Goal: Task Accomplishment & Management: Manage account settings

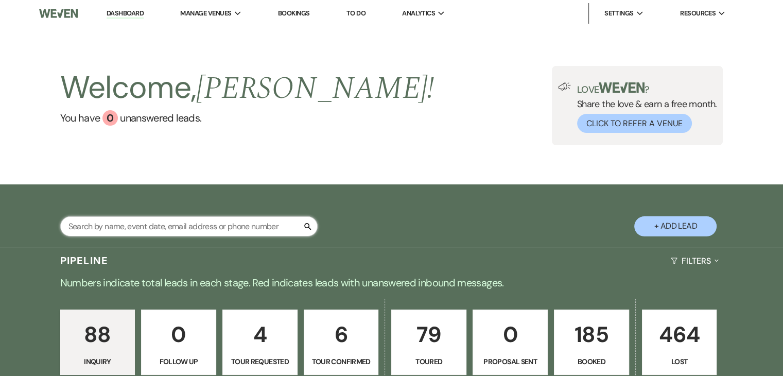
click at [237, 224] on input "text" at bounding box center [189, 226] width 258 height 20
type input "erica"
select select "5"
select select "8"
select select "4"
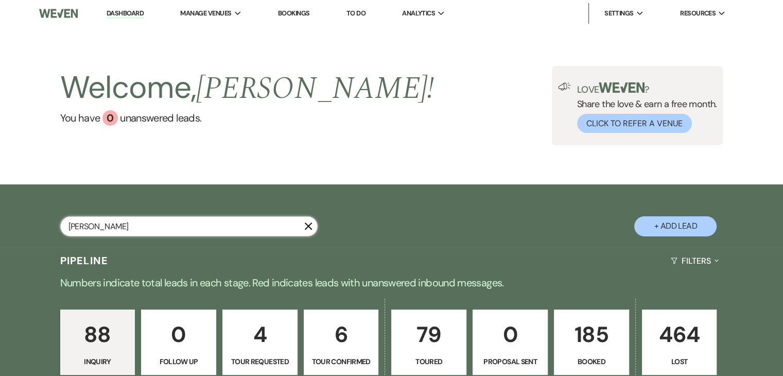
select select "5"
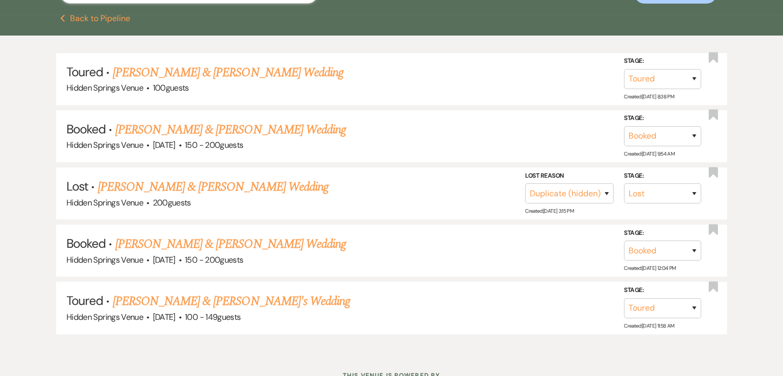
scroll to position [235, 0]
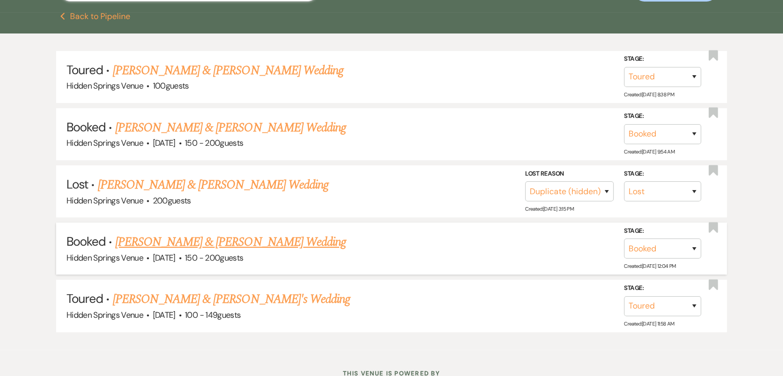
type input "erica"
click at [244, 237] on link "Elijah Schuette & Erica Tuttle's Wedding" at bounding box center [230, 242] width 231 height 19
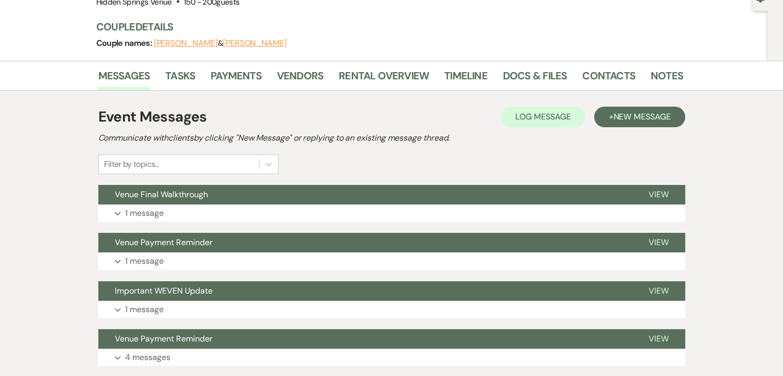
scroll to position [108, 0]
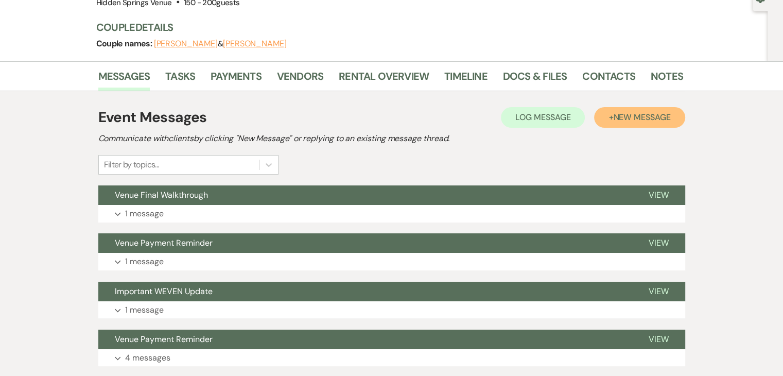
click at [642, 116] on span "New Message" at bounding box center [641, 117] width 57 height 11
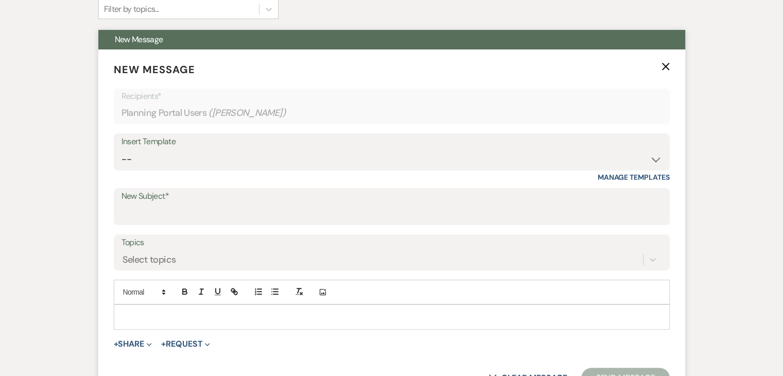
scroll to position [265, 0]
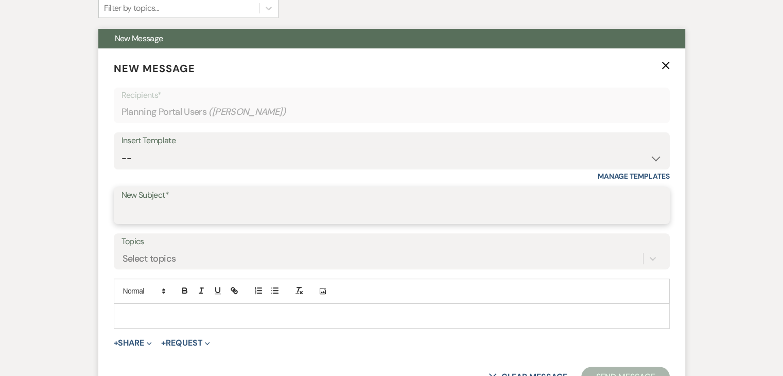
click at [304, 210] on input "New Subject*" at bounding box center [392, 213] width 541 height 20
type input "Final Walk Through: Follow up"
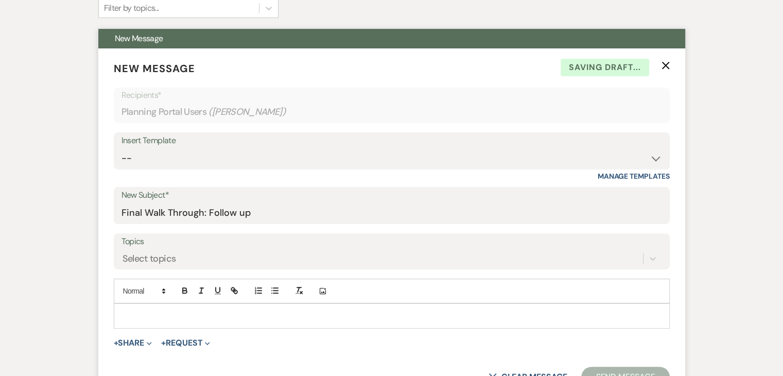
click at [208, 319] on p at bounding box center [392, 315] width 540 height 11
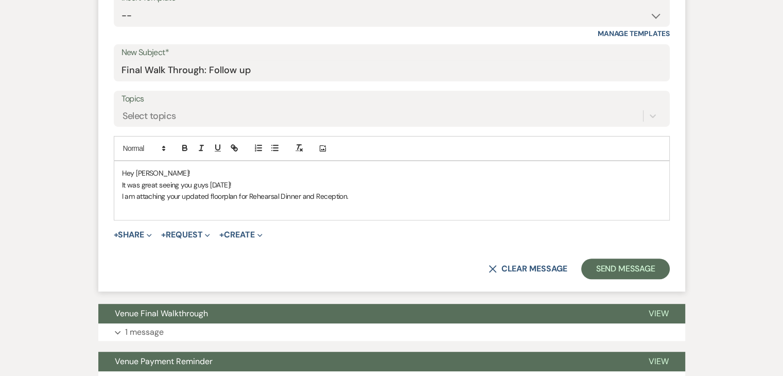
scroll to position [408, 0]
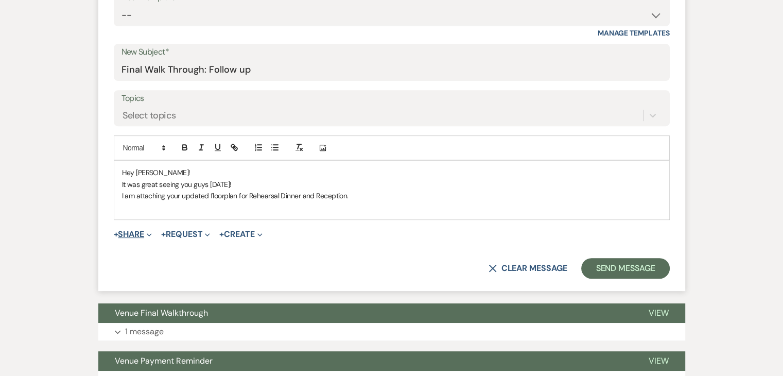
click at [140, 231] on button "+ Share Expand" at bounding box center [133, 234] width 39 height 8
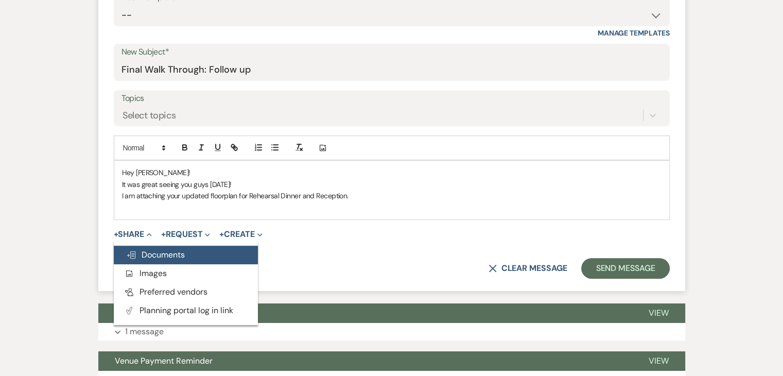
click at [154, 248] on button "Doc Upload Documents" at bounding box center [186, 255] width 144 height 19
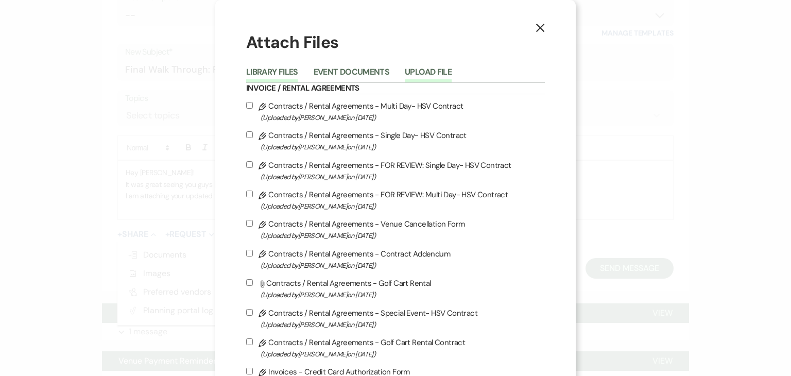
click at [431, 71] on button "Upload File" at bounding box center [428, 75] width 47 height 14
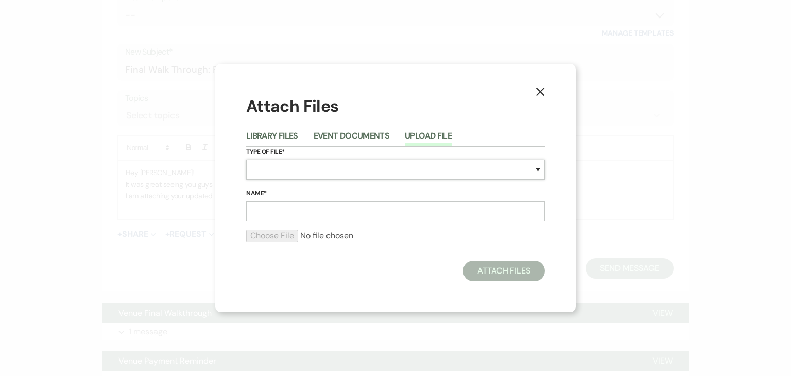
click at [359, 166] on select "Special Event Insurance Vendor Certificate of Insurance Contracts / Rental Agre…" at bounding box center [395, 170] width 299 height 20
select select "24"
click at [246, 160] on select "Special Event Insurance Vendor Certificate of Insurance Contracts / Rental Agre…" at bounding box center [395, 170] width 299 height 20
click at [319, 208] on input "Name*" at bounding box center [395, 211] width 299 height 20
type input "Reception Floorplan"
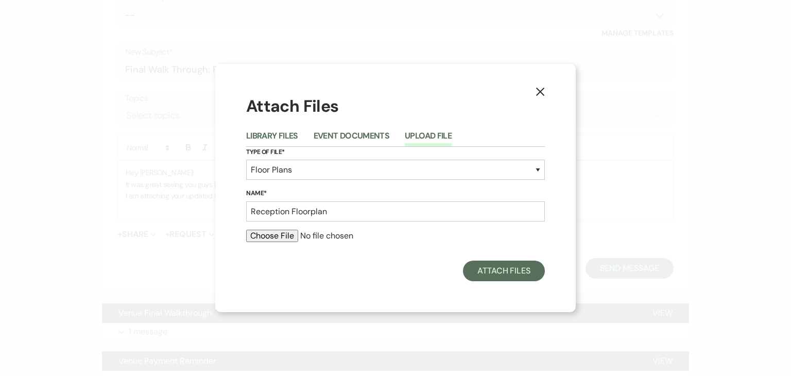
click at [276, 231] on input "file" at bounding box center [395, 236] width 299 height 12
type input "C:\fakepath\Erica Reception Floorplan.pdf"
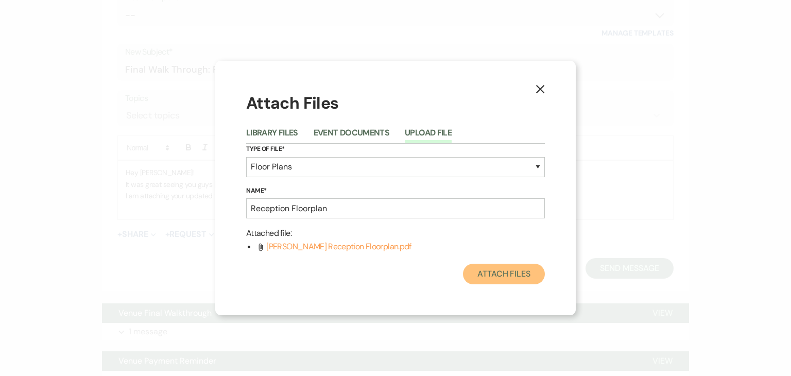
click at [496, 274] on button "Attach Files" at bounding box center [504, 274] width 82 height 21
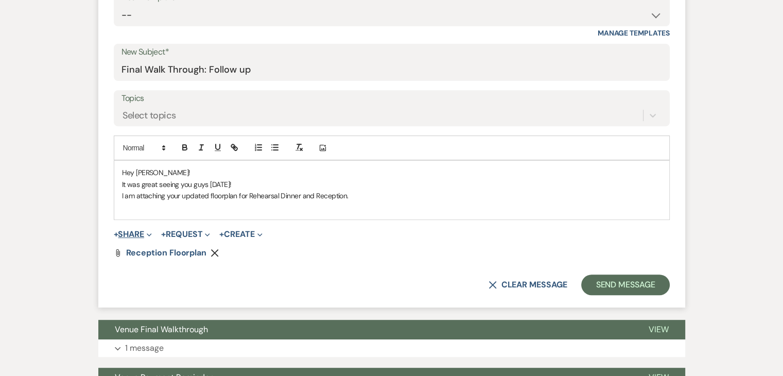
click at [135, 230] on button "+ Share Expand" at bounding box center [133, 234] width 39 height 8
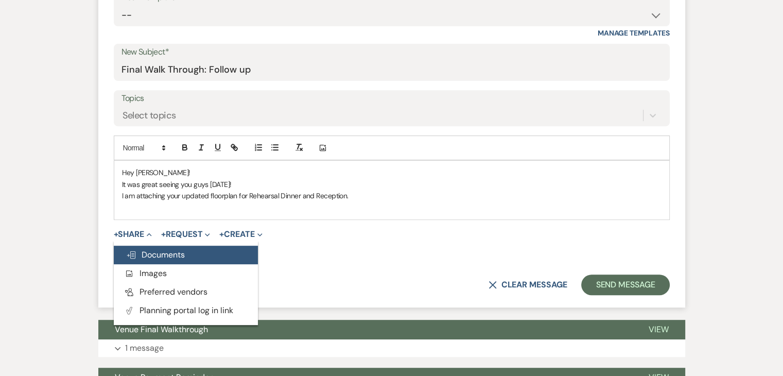
click at [158, 254] on span "Doc Upload Documents" at bounding box center [155, 254] width 59 height 11
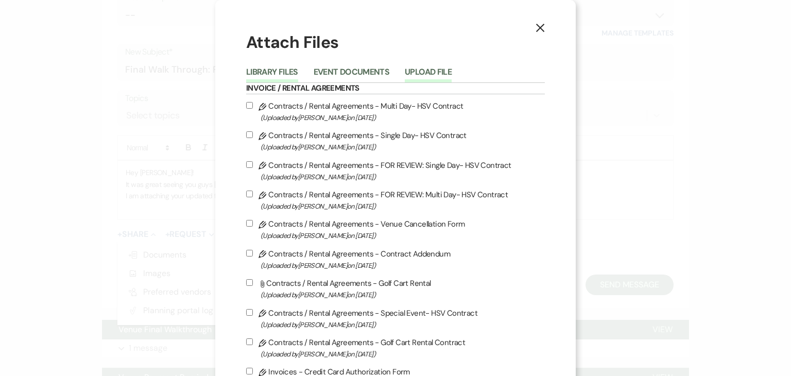
click at [437, 70] on button "Upload File" at bounding box center [428, 75] width 47 height 14
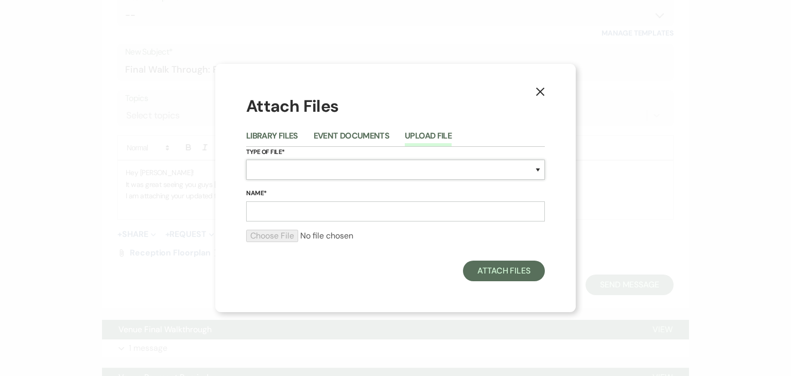
click at [374, 171] on select "Special Event Insurance Vendor Certificate of Insurance Contracts / Rental Agre…" at bounding box center [395, 170] width 299 height 20
select select "24"
click at [246, 160] on select "Special Event Insurance Vendor Certificate of Insurance Contracts / Rental Agre…" at bounding box center [395, 170] width 299 height 20
click at [337, 210] on input "Name*" at bounding box center [395, 211] width 299 height 20
type input "Rehearsal Dinner Floorplan"
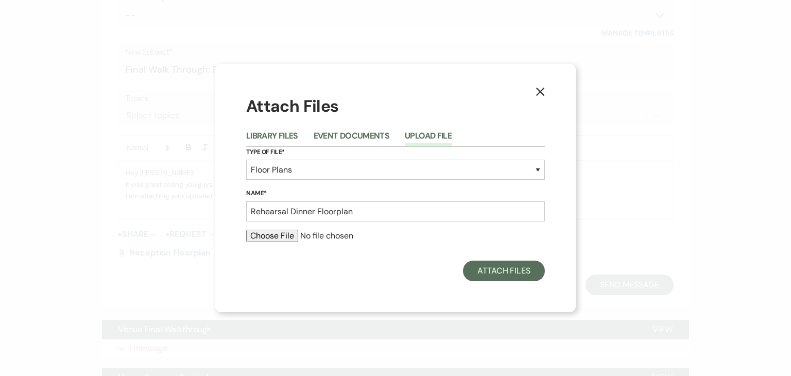
click at [289, 240] on input "file" at bounding box center [395, 236] width 299 height 12
type input "C:\fakepath\Erica Rehearsal Dinner (1).pdf"
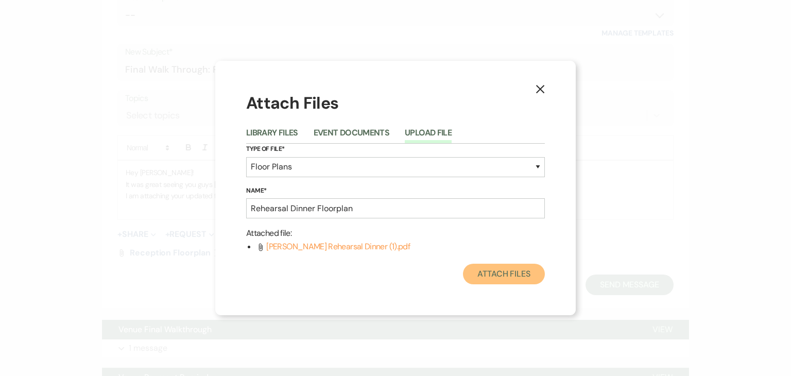
click at [505, 277] on button "Attach Files" at bounding box center [504, 274] width 82 height 21
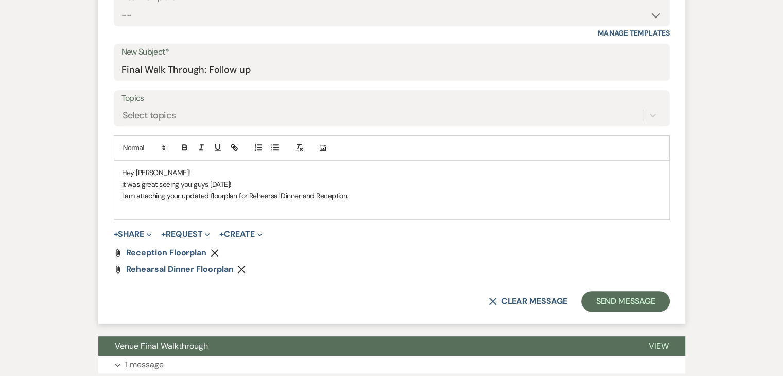
click at [359, 196] on p "I am attaching your updated floorplan for Rehearsal Dinner and Reception." at bounding box center [392, 195] width 540 height 11
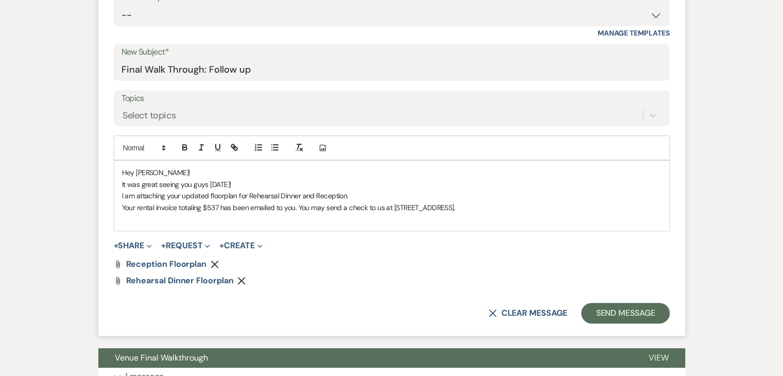
click at [461, 208] on p "Your rental invoice totaling $537 has been emailed to you. You may send a check…" at bounding box center [392, 207] width 540 height 11
click at [484, 205] on p "Your rental invoice totaling $537 has been emailed to you. You may send a check…" at bounding box center [392, 207] width 540 height 11
click at [463, 203] on p "Your rental invoice totaling $537 has been emailed to you. You may send a check…" at bounding box center [392, 207] width 540 height 11
click at [523, 211] on p "Your rental invoice totaling $537 has been emailed to you. You may send a check…" at bounding box center [392, 207] width 540 height 11
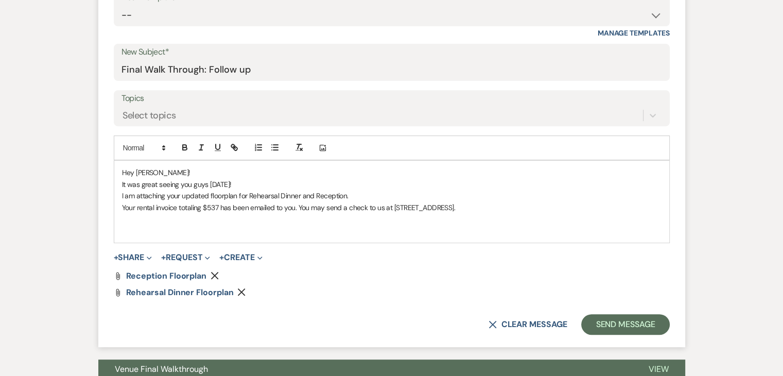
click at [523, 211] on p "Your rental invoice totaling $537 has been emailed to you. You may send a check…" at bounding box center [392, 207] width 540 height 11
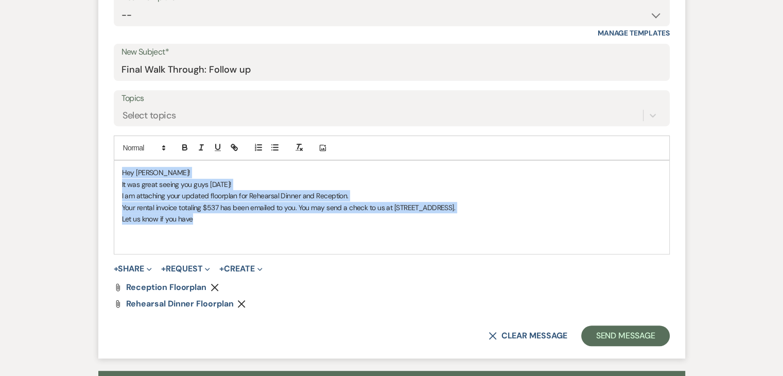
drag, startPoint x: 202, startPoint y: 220, endPoint x: 103, endPoint y: 163, distance: 114.4
click at [103, 163] on form "New Message X Draft saved! Recipients* Planning Portal Users ( Erica Tuttle ) I…" at bounding box center [391, 131] width 587 height 453
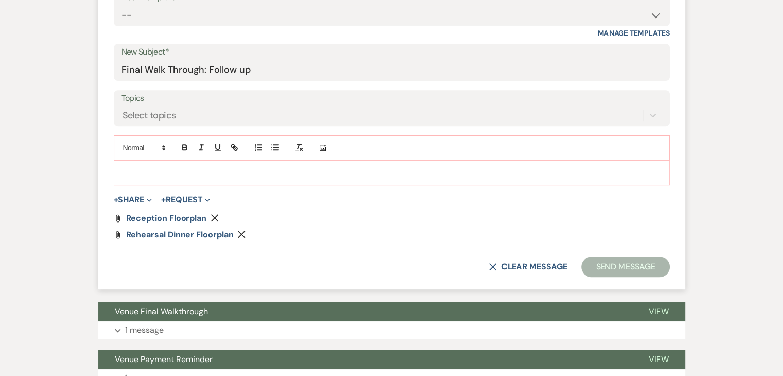
click at [216, 219] on use "button" at bounding box center [215, 218] width 8 height 8
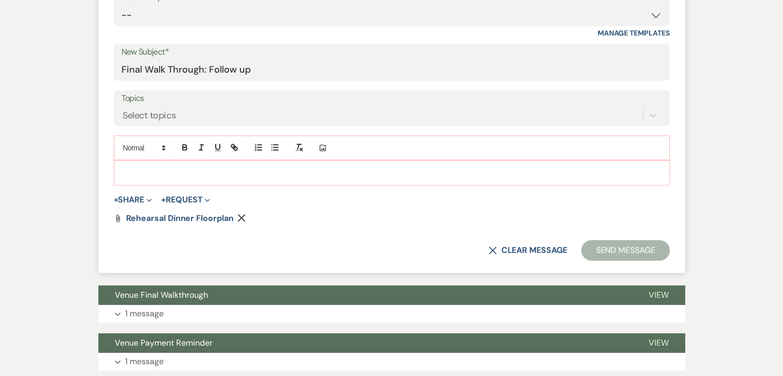
click at [240, 218] on use "button" at bounding box center [242, 218] width 8 height 8
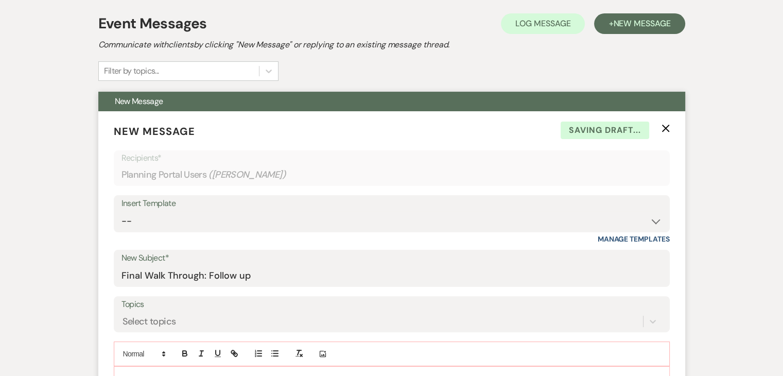
scroll to position [201, 0]
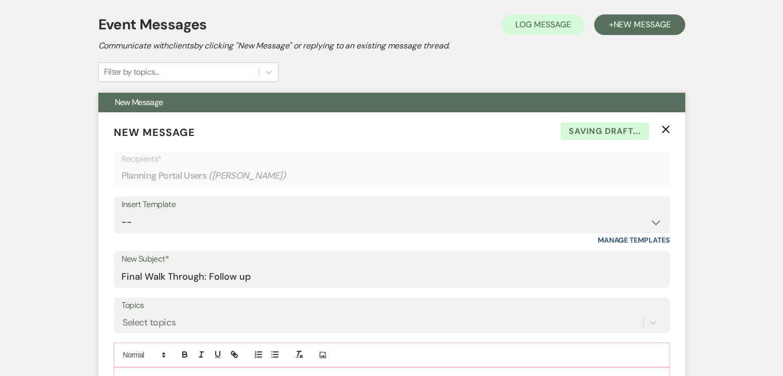
click at [666, 129] on use "button" at bounding box center [666, 130] width 8 height 8
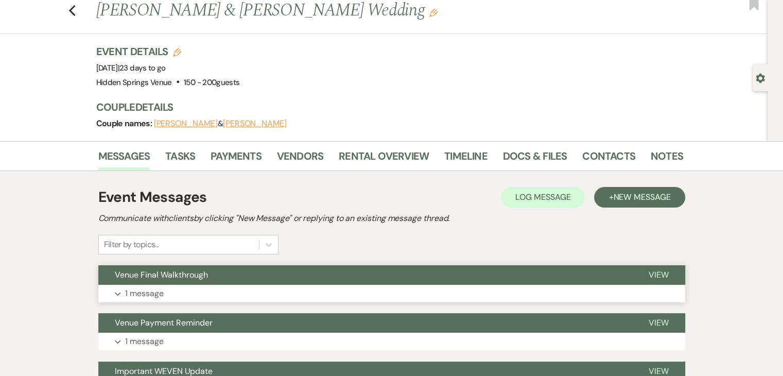
scroll to position [28, 0]
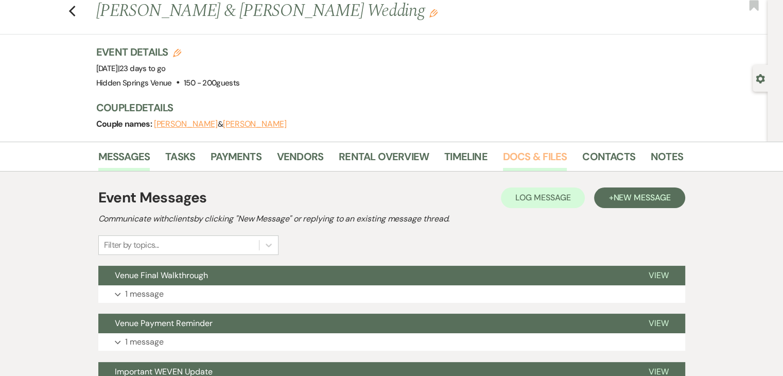
click at [524, 160] on link "Docs & Files" at bounding box center [535, 159] width 64 height 23
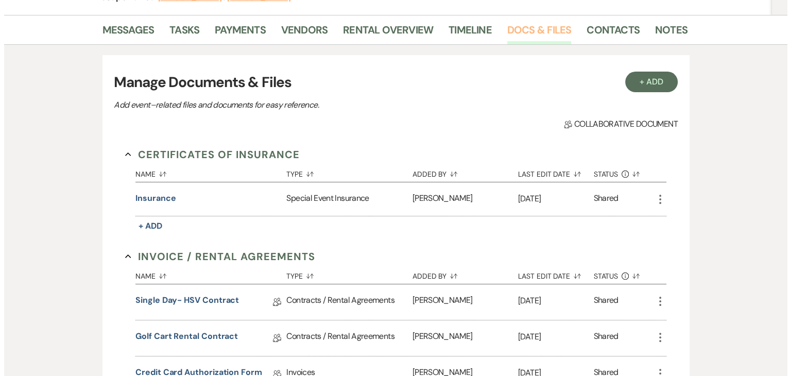
scroll to position [157, 0]
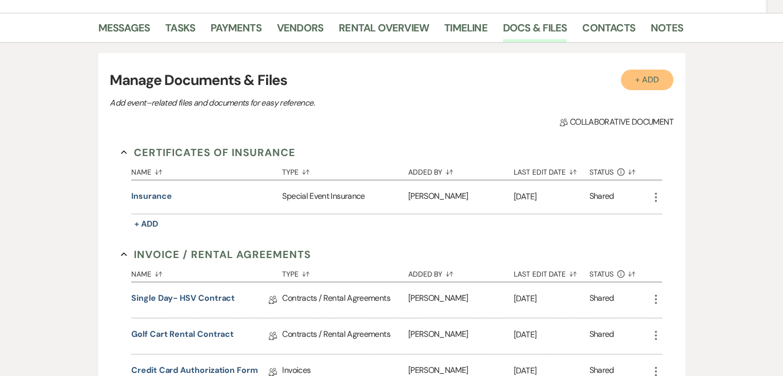
click at [656, 71] on button "+ Add" at bounding box center [647, 80] width 53 height 21
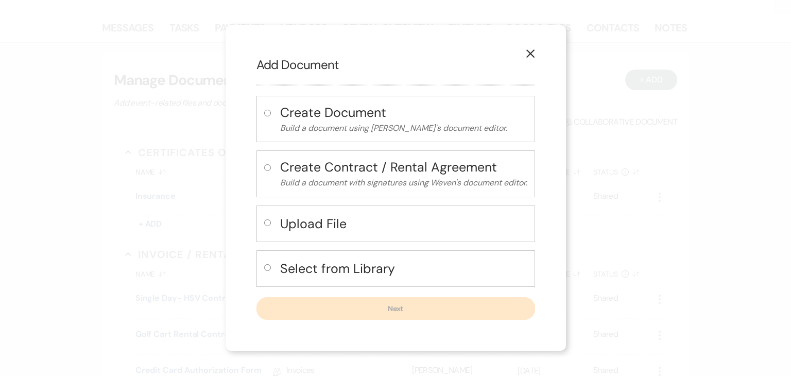
click at [265, 223] on input "radio" at bounding box center [267, 222] width 7 height 7
radio input "true"
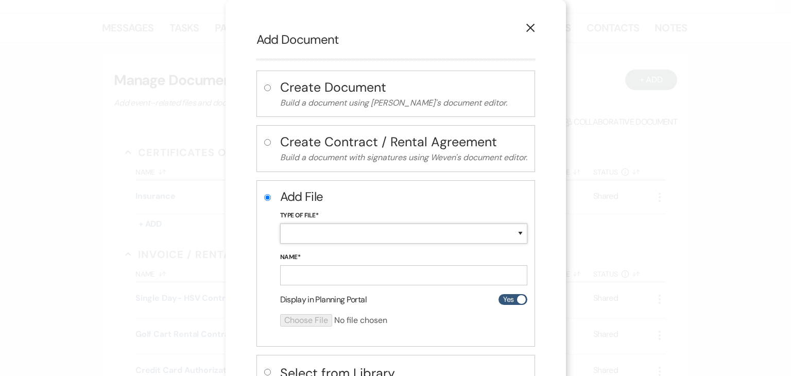
click at [302, 236] on select "Special Event Insurance Vendor Certificate of Insurance Contracts / Rental Agre…" at bounding box center [403, 234] width 247 height 20
select select "24"
click at [280, 224] on select "Special Event Insurance Vendor Certificate of Insurance Contracts / Rental Agre…" at bounding box center [403, 234] width 247 height 20
click at [309, 278] on input "Name*" at bounding box center [403, 275] width 247 height 20
type input "Reception Floorplan"
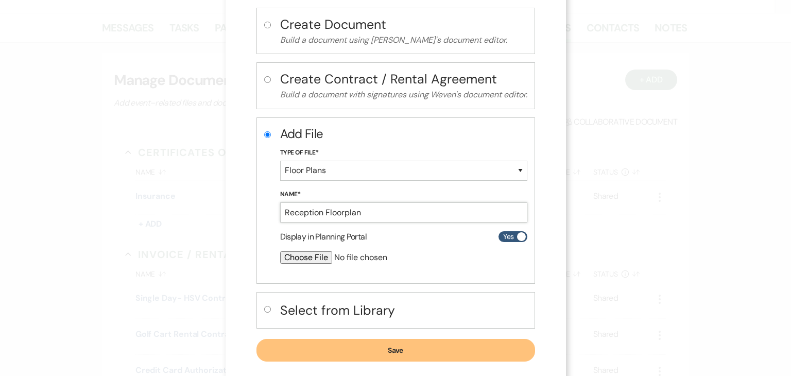
scroll to position [78, 0]
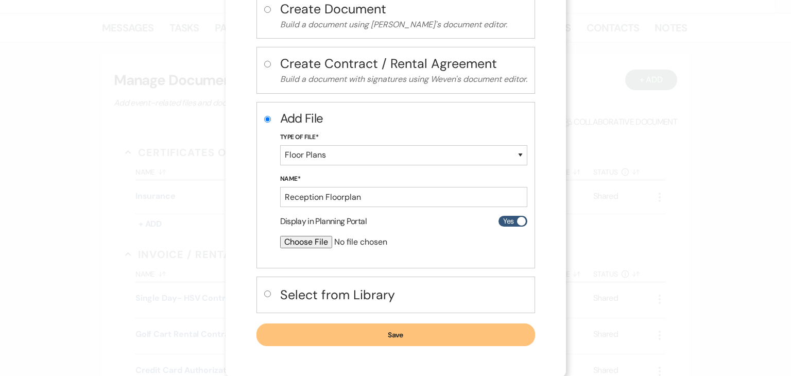
click at [424, 338] on button "Save" at bounding box center [396, 334] width 279 height 23
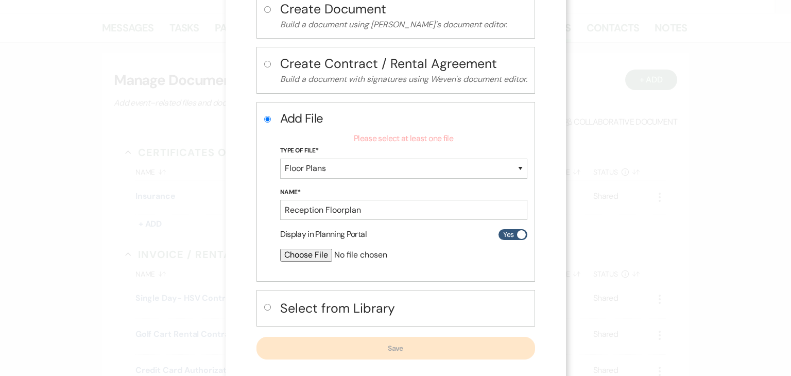
click at [313, 257] on input "file" at bounding box center [376, 255] width 193 height 12
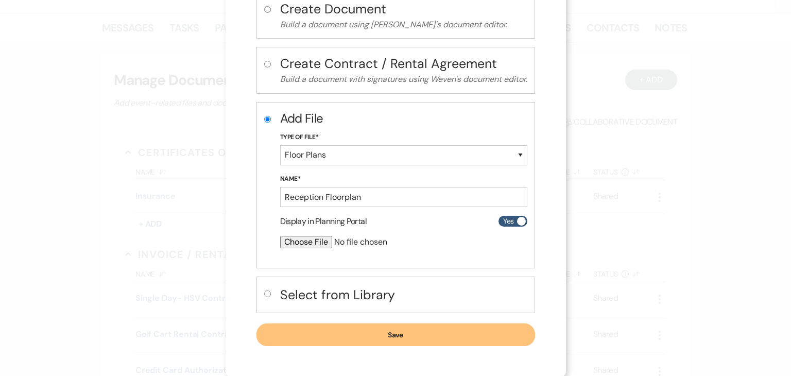
type input "C:\fakepath\Erica Reception Floorplan.pdf"
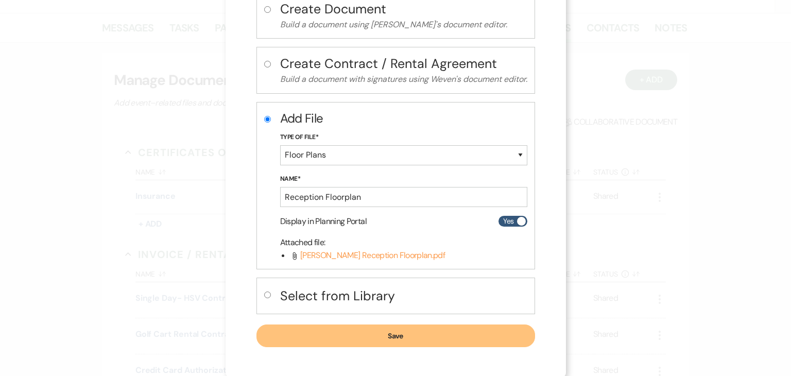
click at [420, 336] on button "Save" at bounding box center [396, 336] width 279 height 23
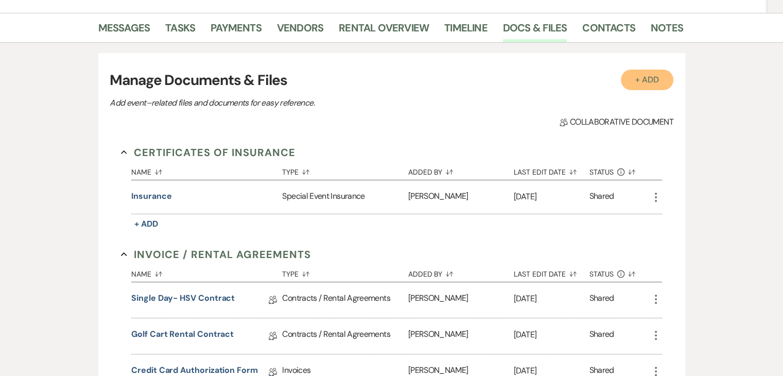
click at [636, 78] on button "+ Add" at bounding box center [647, 80] width 53 height 21
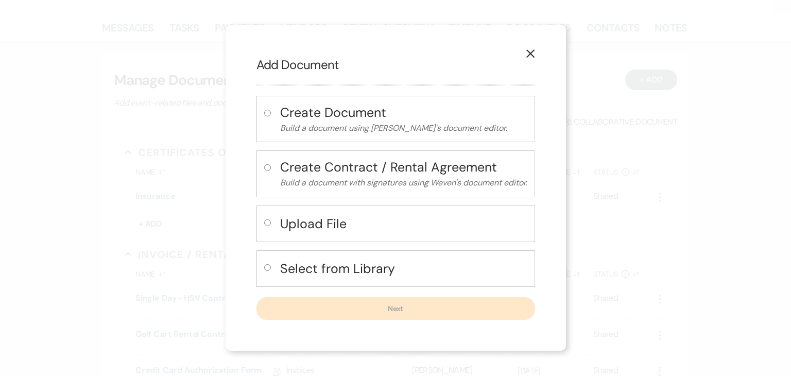
click at [267, 223] on input "radio" at bounding box center [267, 222] width 7 height 7
radio input "true"
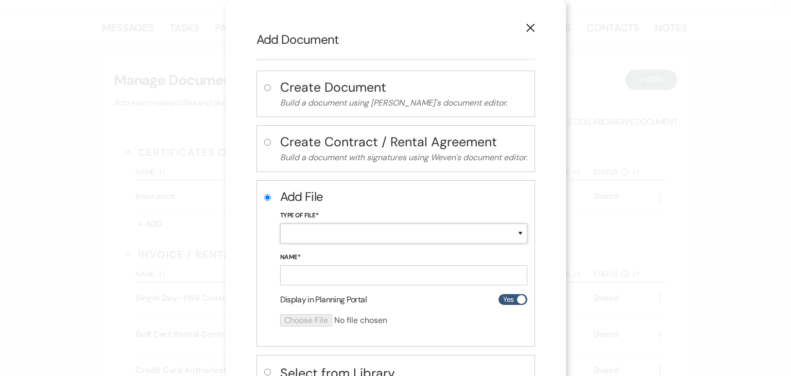
click at [310, 231] on select "Special Event Insurance Vendor Certificate of Insurance Contracts / Rental Agre…" at bounding box center [403, 234] width 247 height 20
select select "24"
click at [280, 224] on select "Special Event Insurance Vendor Certificate of Insurance Contracts / Rental Agre…" at bounding box center [403, 234] width 247 height 20
click at [323, 270] on input "Name*" at bounding box center [403, 275] width 247 height 20
type input "Rehearsal Dinner Floorplan"
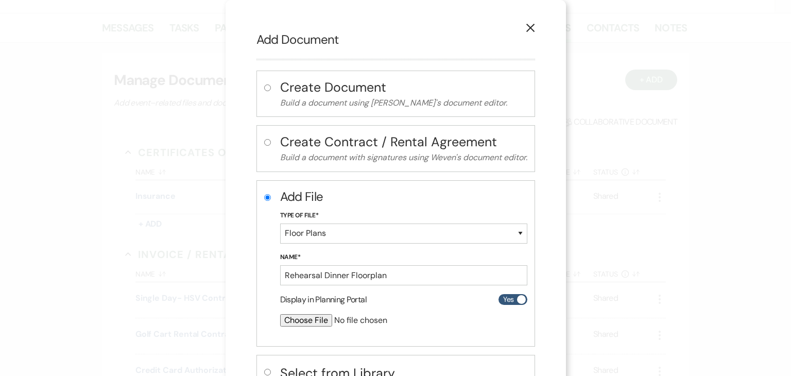
click at [316, 323] on input "file" at bounding box center [376, 320] width 193 height 12
type input "C:\fakepath\Erica Rehearsal Dinner (1).pdf"
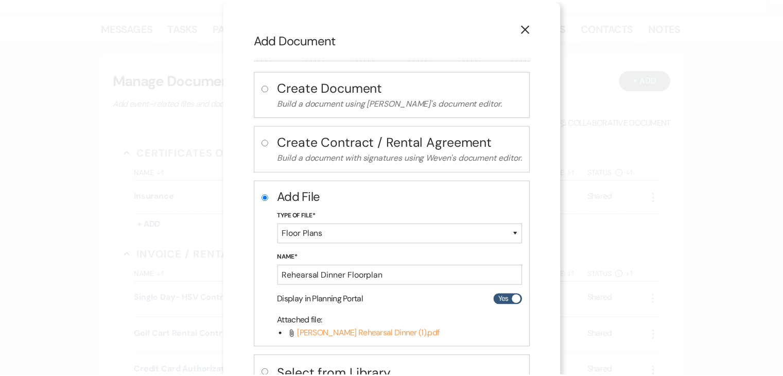
scroll to position [79, 0]
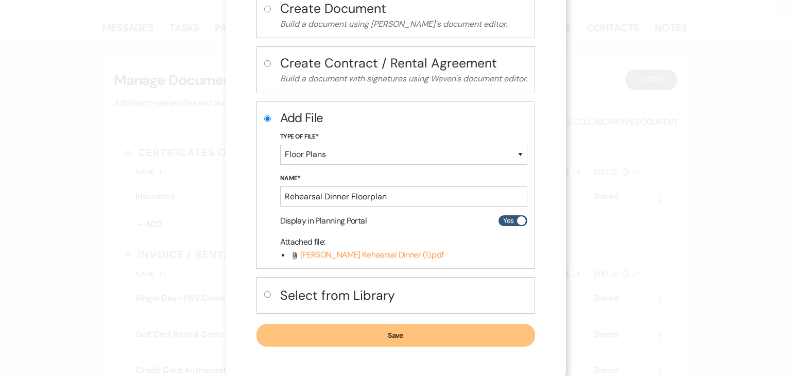
click at [421, 334] on button "Save" at bounding box center [396, 335] width 279 height 23
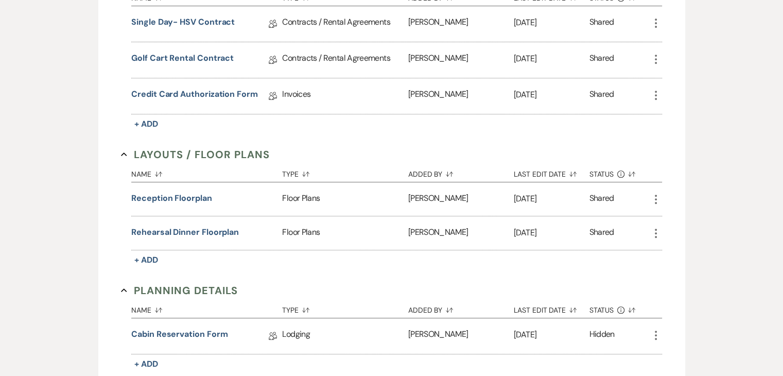
scroll to position [0, 0]
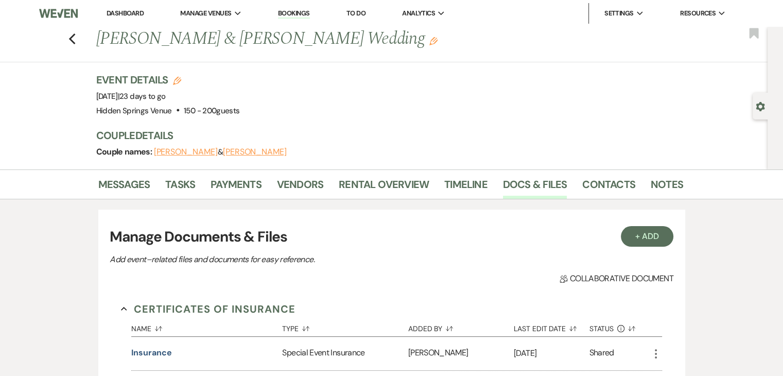
click at [140, 14] on link "Dashboard" at bounding box center [125, 13] width 37 height 9
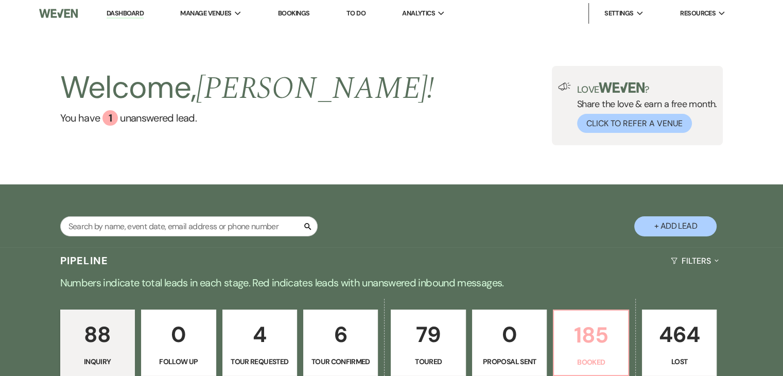
click at [583, 325] on p "185" at bounding box center [590, 335] width 61 height 35
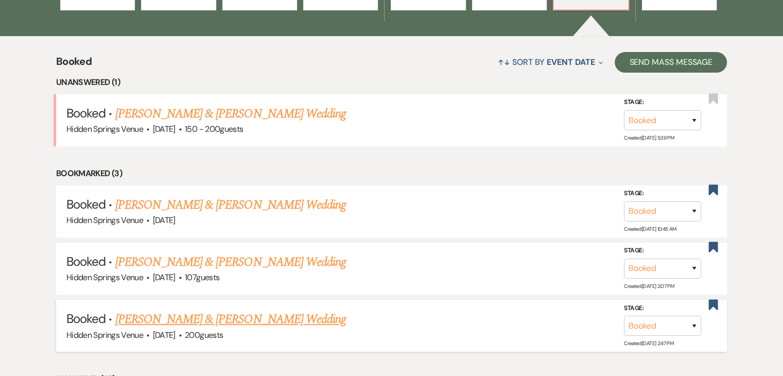
scroll to position [367, 0]
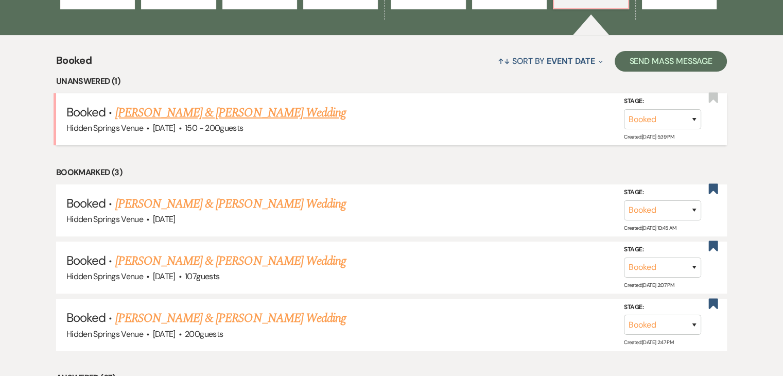
click at [282, 113] on link "Kathleen Grady & Mary Johnson's Wedding" at bounding box center [230, 113] width 231 height 19
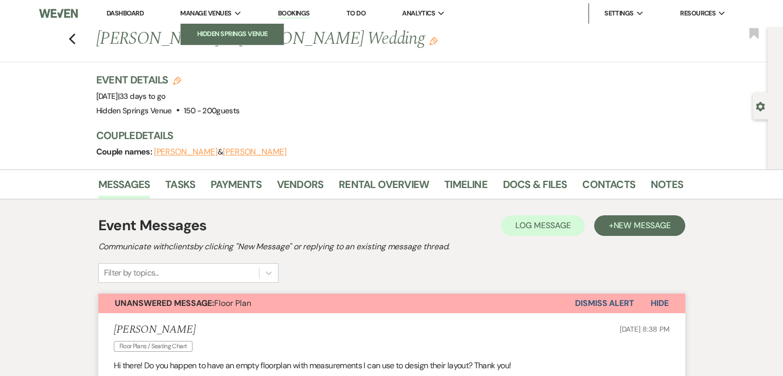
click at [235, 29] on li "Hidden Springs Venue" at bounding box center [232, 34] width 93 height 10
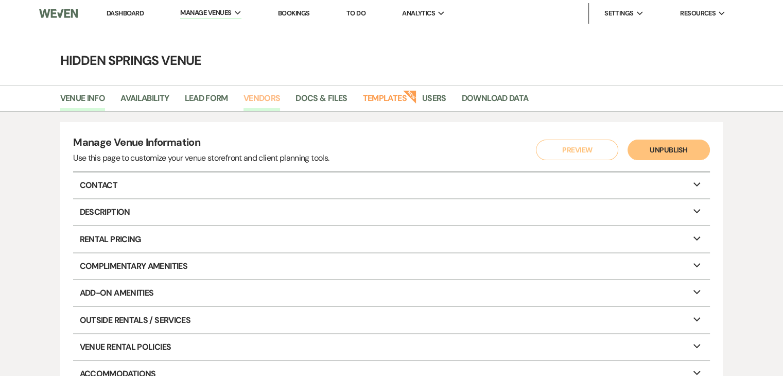
click at [260, 105] on link "Vendors" at bounding box center [262, 102] width 37 height 20
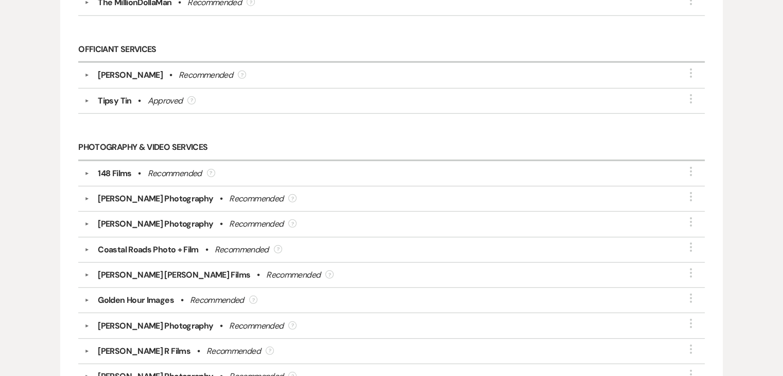
scroll to position [2790, 0]
click at [113, 94] on div "Tipsy Tin" at bounding box center [114, 100] width 33 height 12
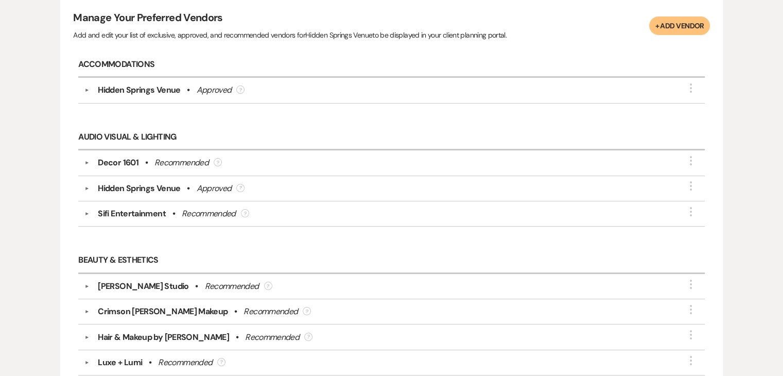
scroll to position [0, 0]
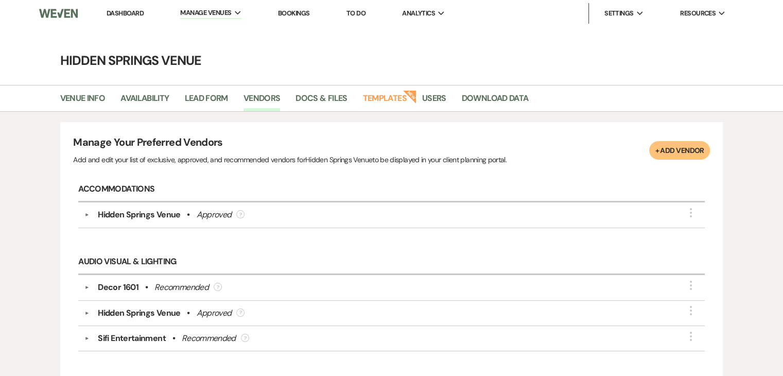
click at [125, 15] on link "Dashboard" at bounding box center [125, 13] width 37 height 9
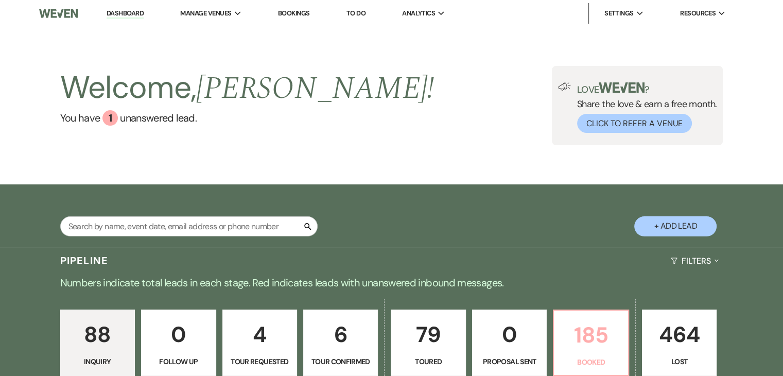
click at [592, 351] on p "185" at bounding box center [590, 335] width 61 height 35
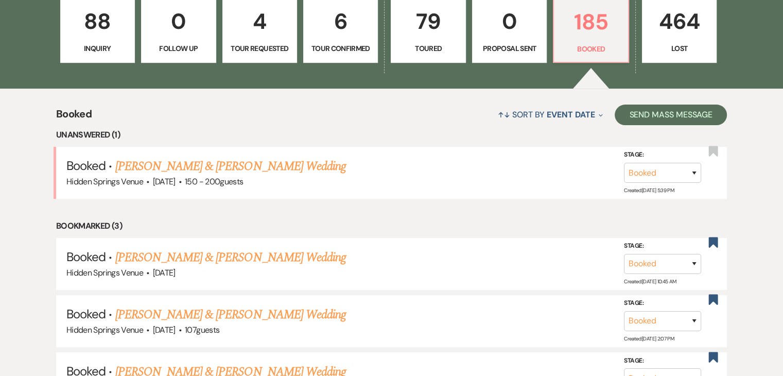
scroll to position [334, 0]
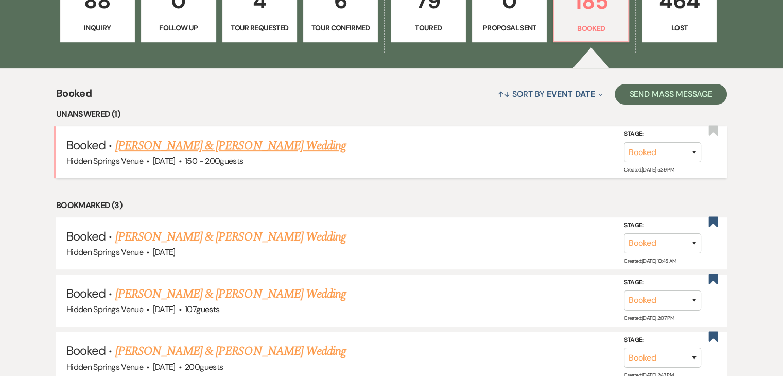
click at [278, 143] on link "Kathleen Grady & Mary Johnson's Wedding" at bounding box center [230, 146] width 231 height 19
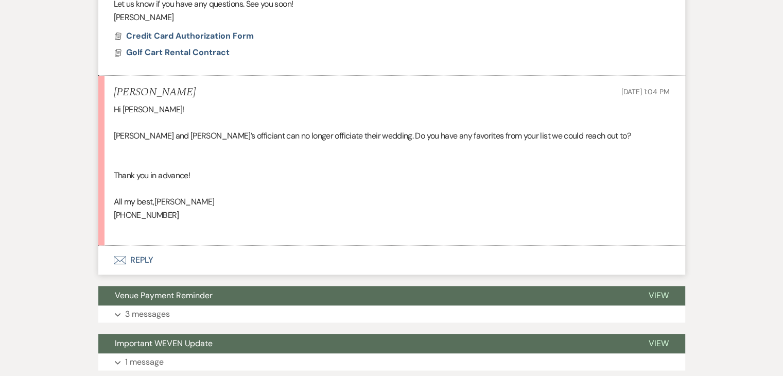
scroll to position [1529, 0]
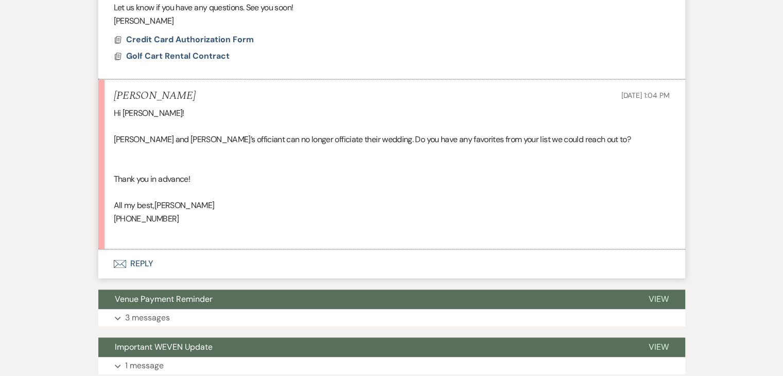
click at [136, 249] on button "Envelope Reply" at bounding box center [391, 263] width 587 height 29
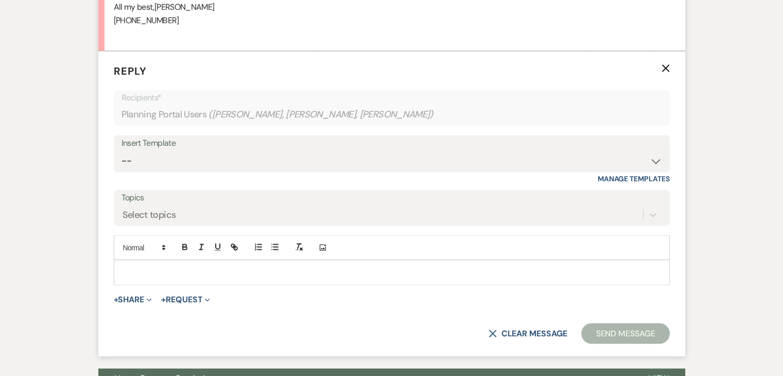
scroll to position [1728, 0]
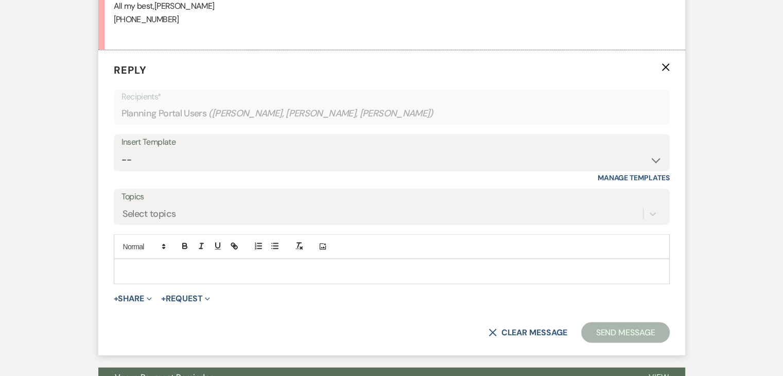
click at [146, 259] on div at bounding box center [391, 271] width 555 height 24
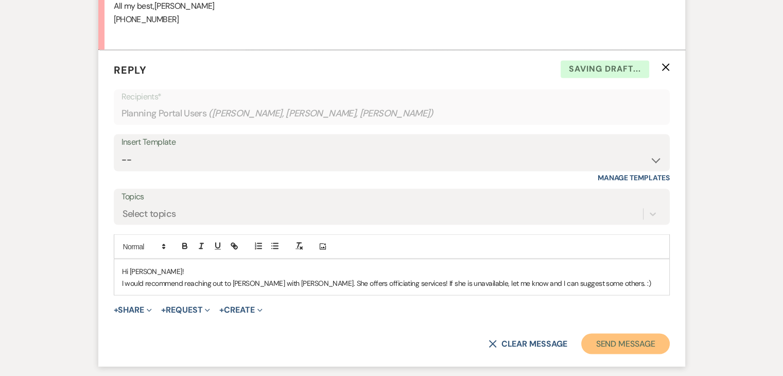
click at [644, 333] on button "Send Message" at bounding box center [626, 343] width 88 height 21
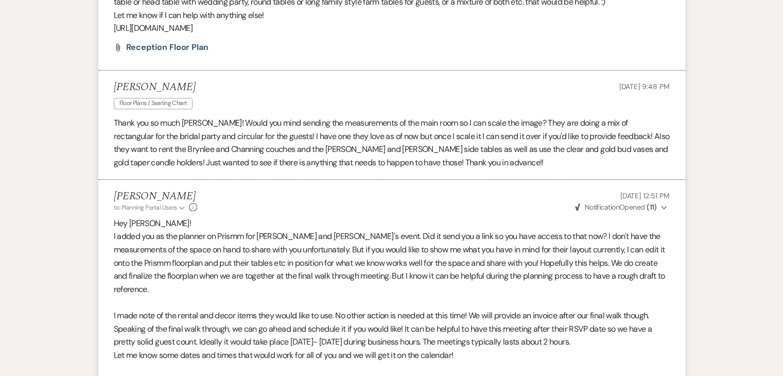
scroll to position [0, 0]
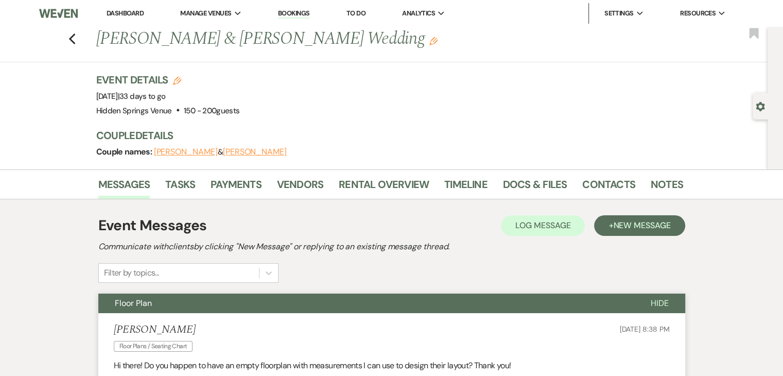
click at [127, 9] on link "Dashboard" at bounding box center [125, 13] width 37 height 9
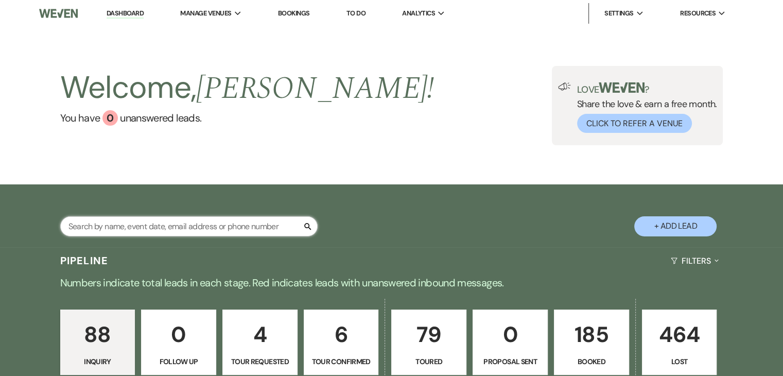
click at [255, 229] on input "text" at bounding box center [189, 226] width 258 height 20
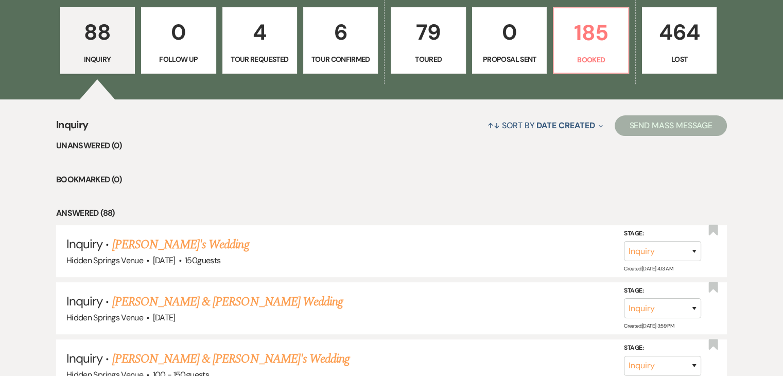
scroll to position [298, 0]
